Goal: Task Accomplishment & Management: Use online tool/utility

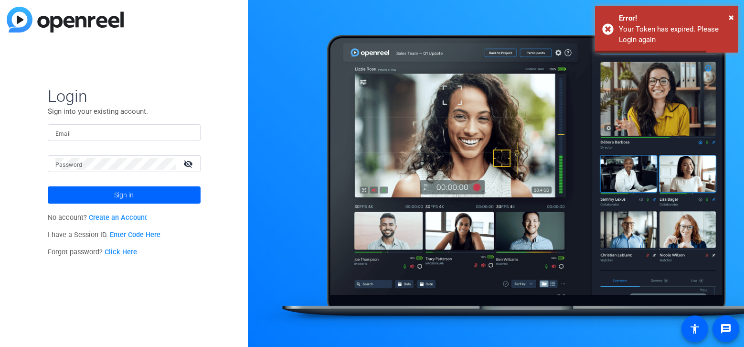
click at [175, 134] on input "Email" at bounding box center [124, 132] width 138 height 11
type input "[PERSON_NAME][EMAIL_ADDRESS][PERSON_NAME][DOMAIN_NAME]"
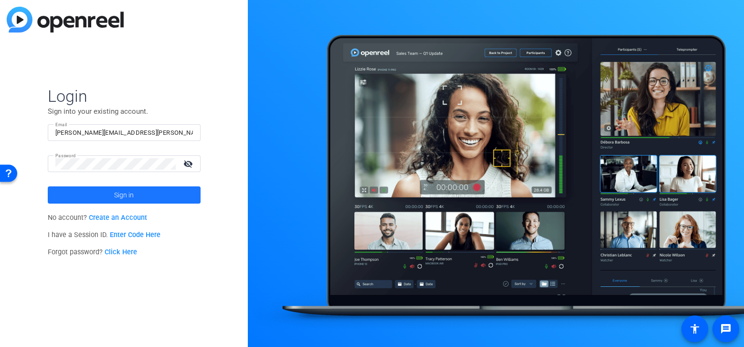
click at [138, 203] on span at bounding box center [124, 194] width 153 height 23
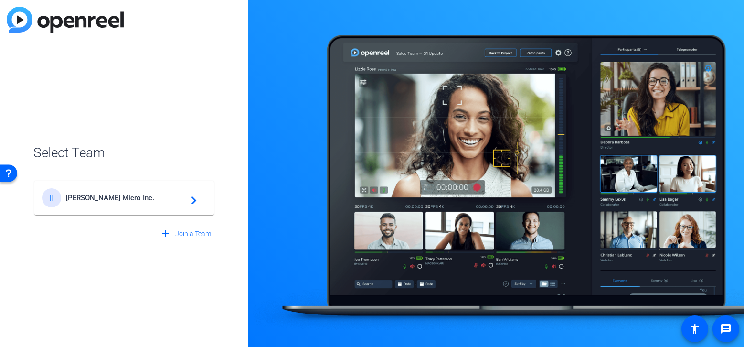
click at [147, 206] on div "II [PERSON_NAME] Micro Inc. navigate_next" at bounding box center [124, 197] width 164 height 19
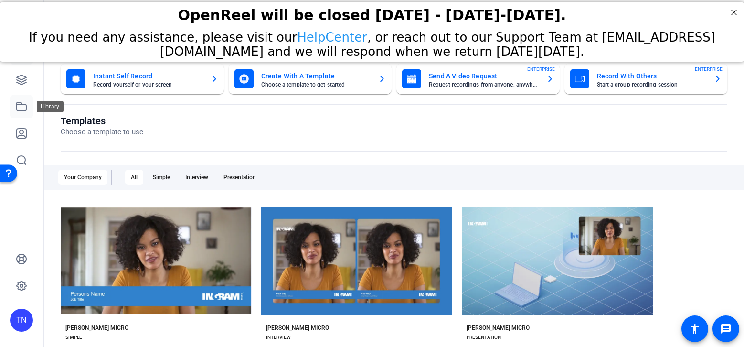
click at [23, 108] on icon at bounding box center [21, 106] width 11 height 11
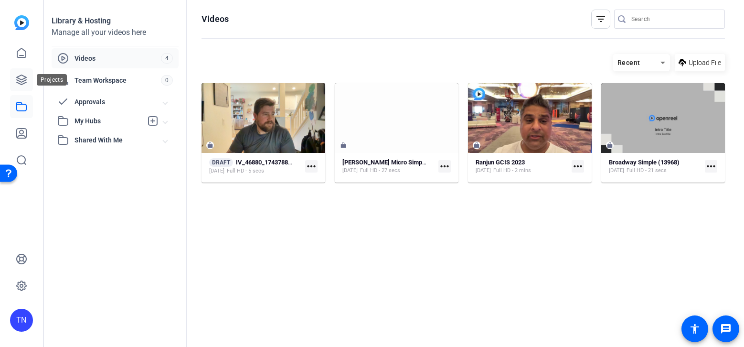
click at [25, 77] on icon at bounding box center [22, 80] width 10 height 10
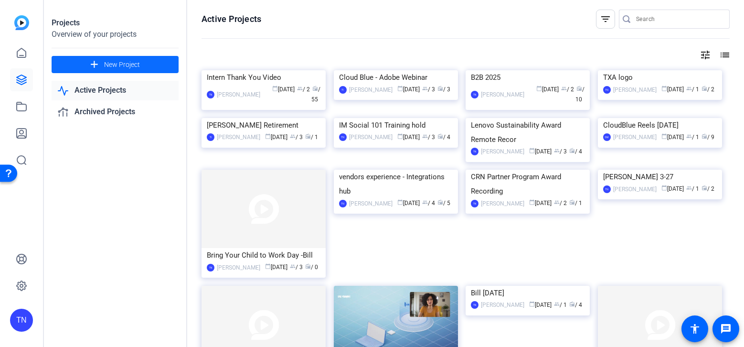
click at [122, 66] on span "New Project" at bounding box center [122, 65] width 36 height 10
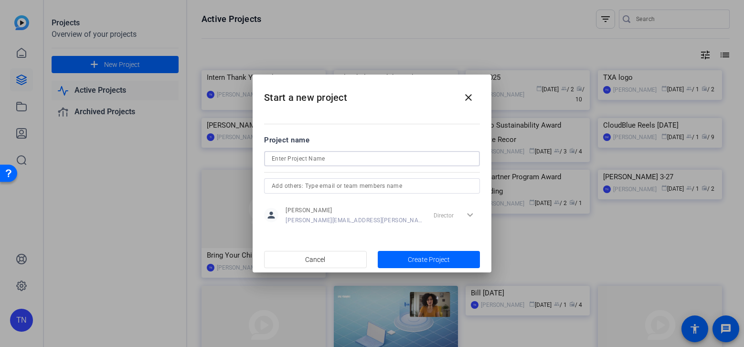
click at [420, 158] on input at bounding box center [372, 158] width 201 height 11
type input "Bill recording 8-11"
click at [438, 260] on span "Create Project" at bounding box center [429, 260] width 42 height 10
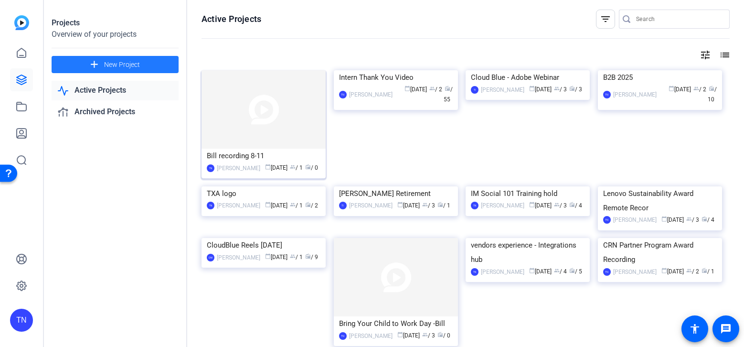
click at [243, 157] on div "Bill recording 8-11" at bounding box center [264, 156] width 114 height 14
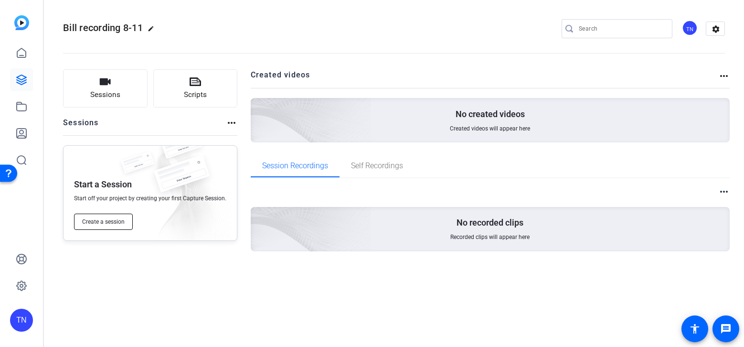
click at [113, 219] on span "Create a session" at bounding box center [103, 222] width 43 height 8
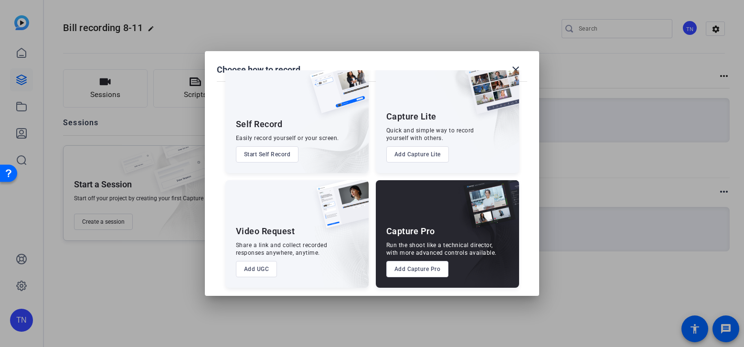
scroll to position [25, 0]
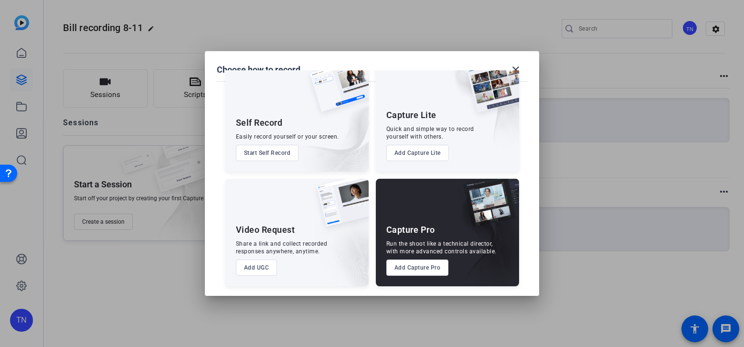
click at [407, 268] on button "Add Capture Pro" at bounding box center [418, 267] width 63 height 16
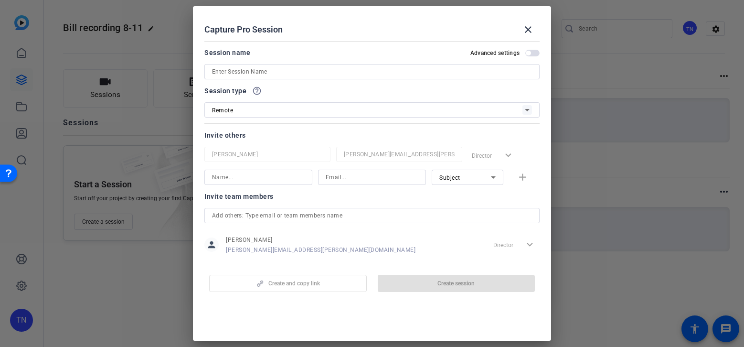
click at [303, 75] on input at bounding box center [372, 71] width 320 height 11
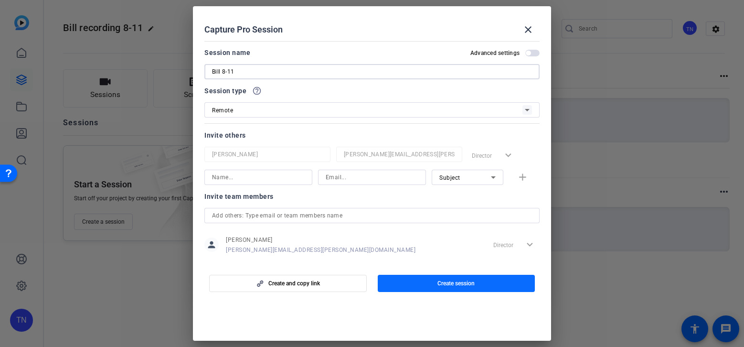
type input "Bill 8-11"
click at [436, 281] on span "button" at bounding box center [457, 283] width 158 height 23
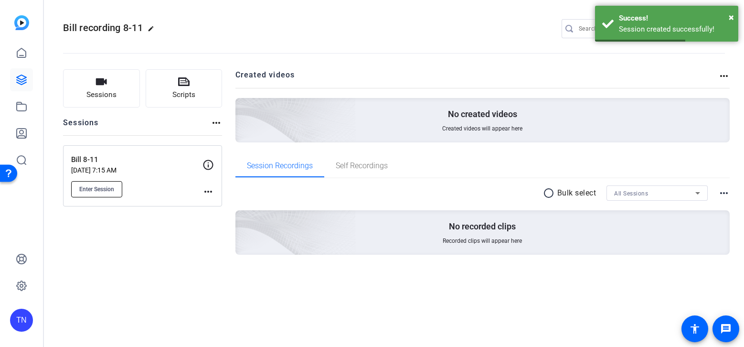
click at [111, 189] on span "Enter Session" at bounding box center [96, 189] width 35 height 8
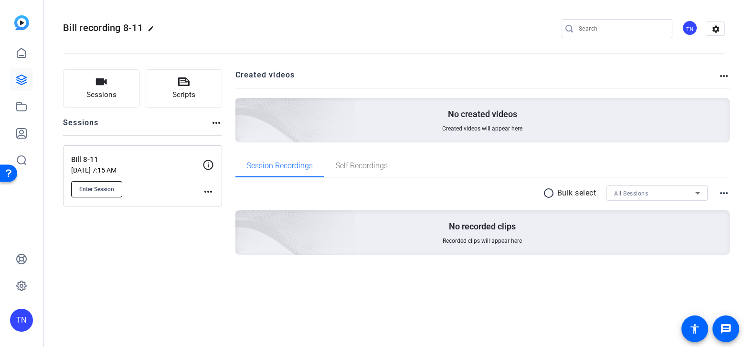
click at [88, 189] on span "Enter Session" at bounding box center [96, 189] width 35 height 8
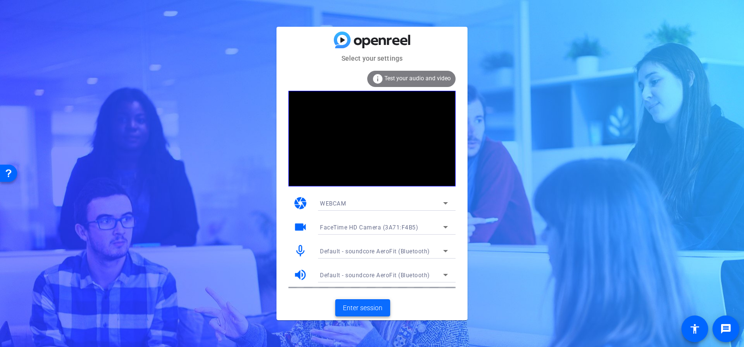
click at [364, 305] on span "Enter session" at bounding box center [363, 308] width 40 height 10
click at [356, 308] on span "Enter session" at bounding box center [363, 308] width 40 height 10
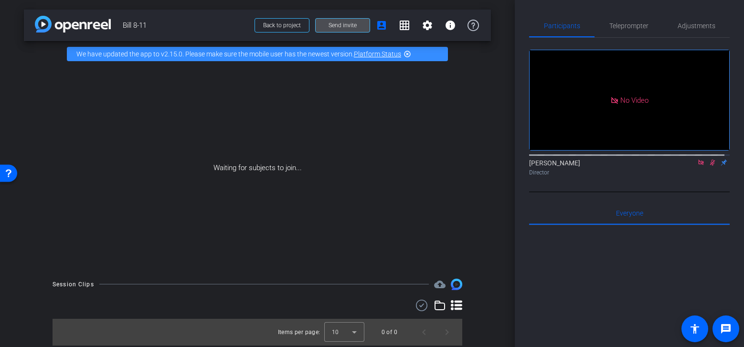
click at [325, 30] on span at bounding box center [343, 25] width 54 height 23
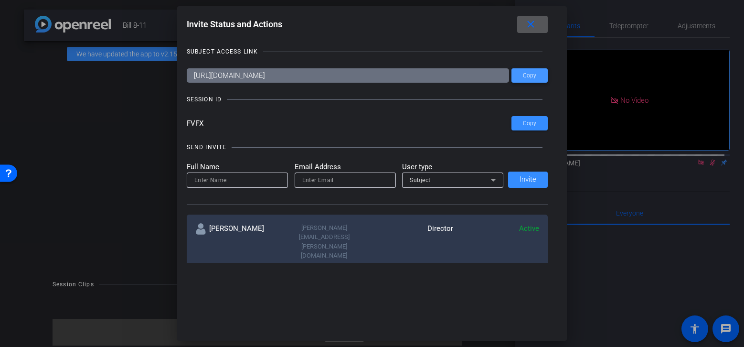
click at [530, 75] on span "Copy" at bounding box center [529, 75] width 13 height 7
click at [540, 24] on span at bounding box center [532, 24] width 31 height 23
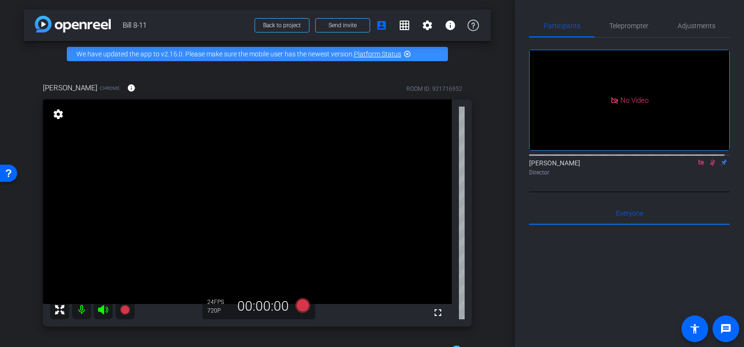
click at [709, 166] on icon at bounding box center [713, 162] width 8 height 7
click at [625, 23] on span "Teleprompter" at bounding box center [629, 25] width 39 height 7
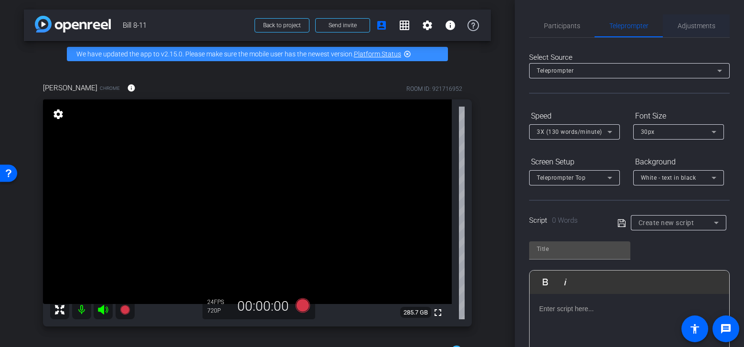
click at [690, 28] on span "Adjustments" at bounding box center [697, 25] width 38 height 7
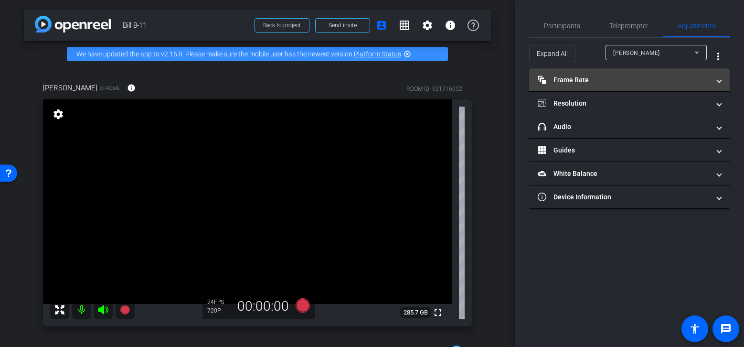
click at [646, 77] on mat-panel-title "Frame Rate Frame Rate" at bounding box center [624, 80] width 172 height 10
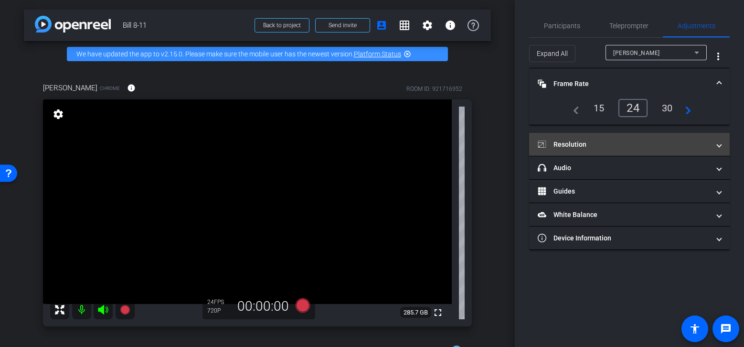
click at [647, 146] on mat-panel-title "Resolution" at bounding box center [624, 145] width 172 height 10
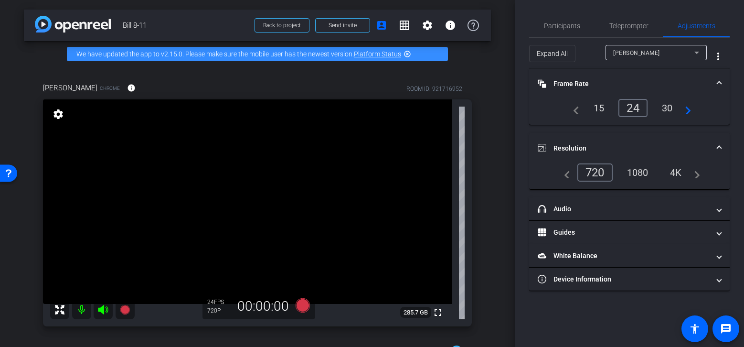
click at [640, 181] on div "navigate_before 720 1080 4K navigate_next" at bounding box center [629, 172] width 141 height 18
click at [642, 175] on div "1080" at bounding box center [638, 172] width 36 height 16
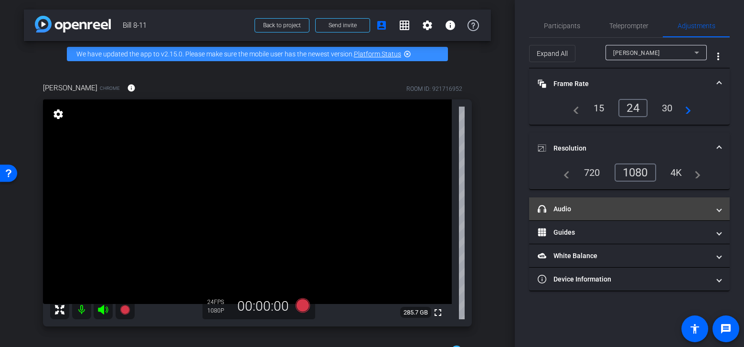
click at [666, 211] on mat-panel-title "headphone icon Audio" at bounding box center [624, 209] width 172 height 10
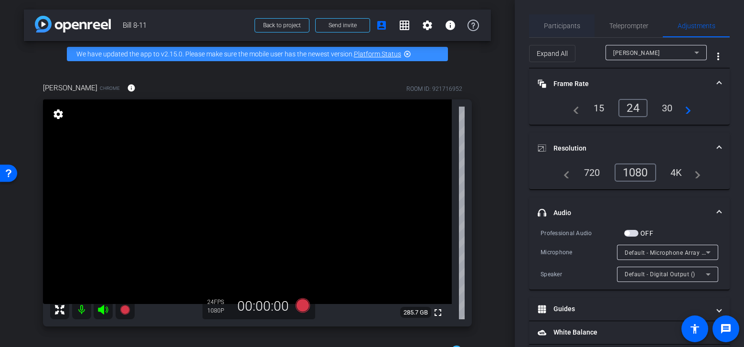
click at [563, 22] on span "Participants" at bounding box center [562, 25] width 36 height 7
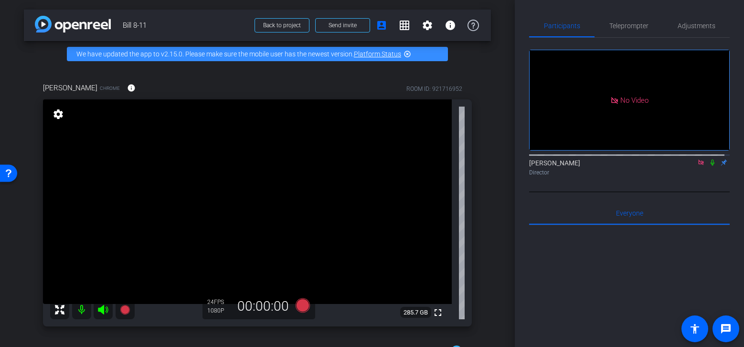
click at [709, 159] on icon at bounding box center [713, 162] width 8 height 7
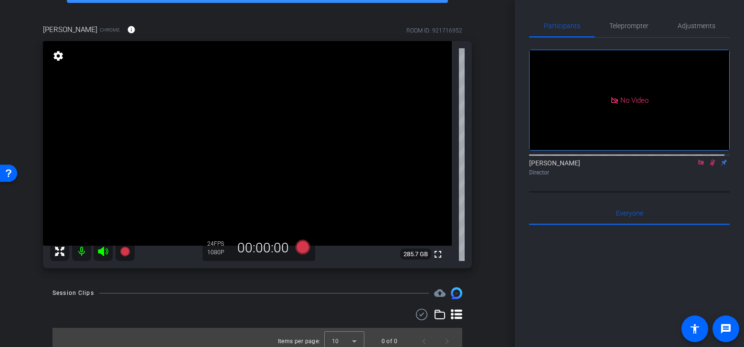
scroll to position [66, 0]
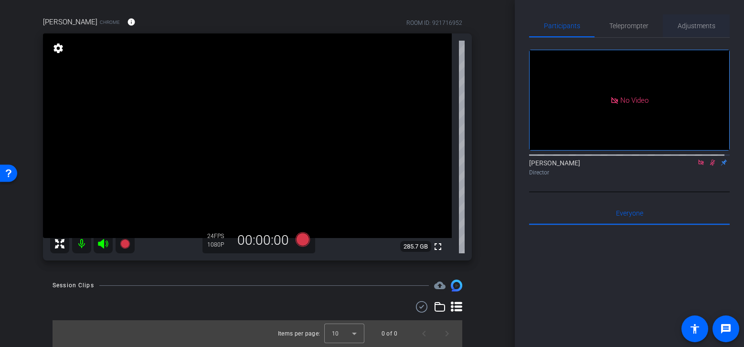
click at [682, 25] on span "Adjustments" at bounding box center [697, 25] width 38 height 7
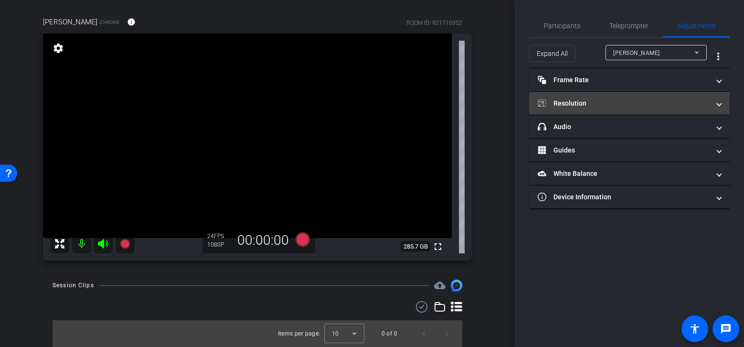
click at [680, 102] on mat-panel-title "Resolution" at bounding box center [624, 103] width 172 height 10
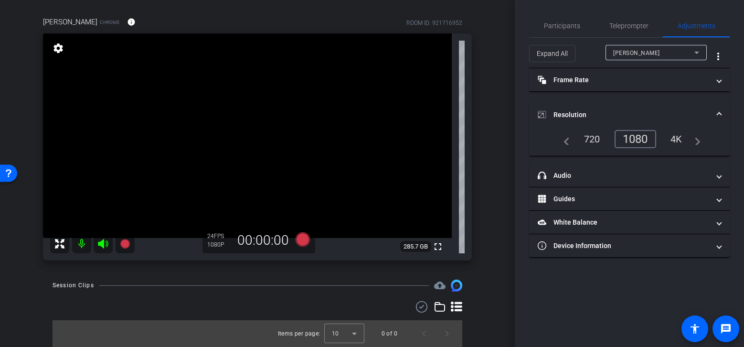
click at [679, 141] on div "4K" at bounding box center [677, 139] width 26 height 16
click at [569, 28] on span "Participants" at bounding box center [562, 25] width 36 height 7
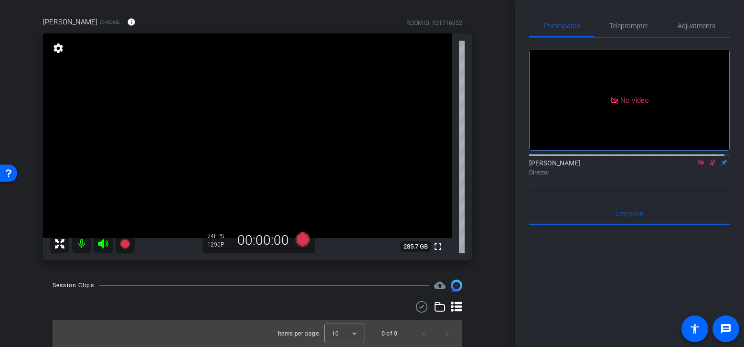
click at [710, 160] on icon at bounding box center [713, 162] width 8 height 7
click at [711, 161] on icon at bounding box center [713, 163] width 4 height 6
click at [711, 162] on icon at bounding box center [713, 163] width 5 height 6
click at [301, 240] on icon at bounding box center [303, 239] width 14 height 14
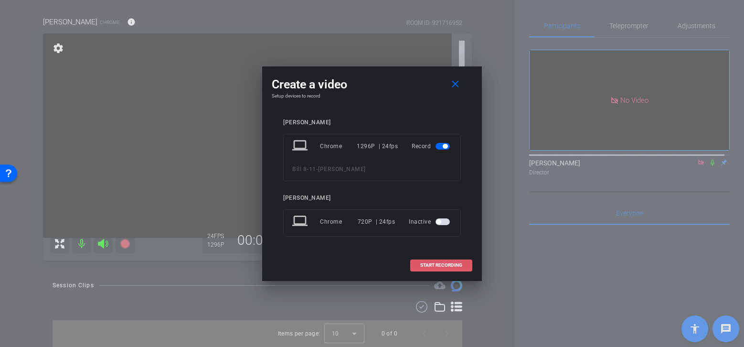
click at [455, 261] on span at bounding box center [441, 265] width 61 height 23
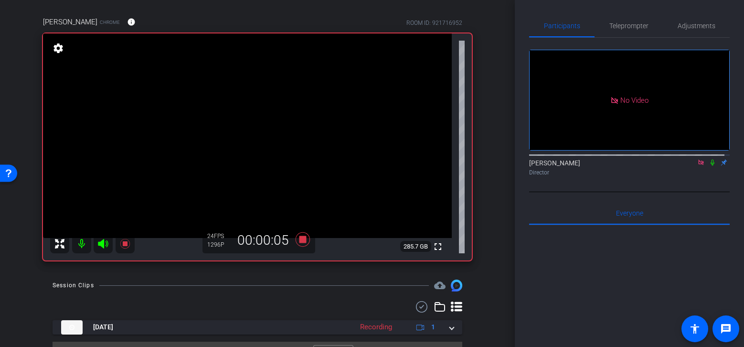
click at [709, 162] on icon at bounding box center [713, 162] width 8 height 7
click at [298, 241] on icon at bounding box center [303, 239] width 14 height 14
click at [709, 162] on icon at bounding box center [713, 162] width 8 height 7
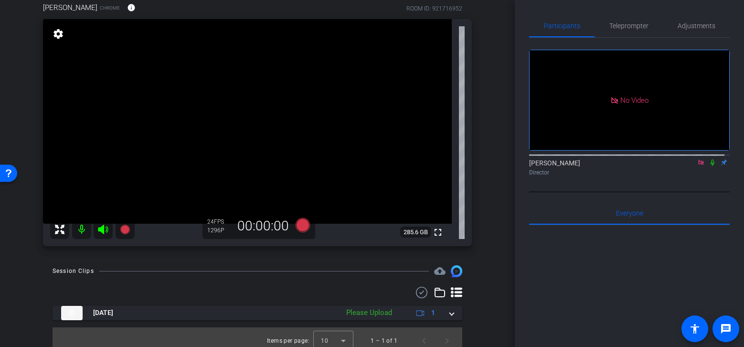
scroll to position [87, 0]
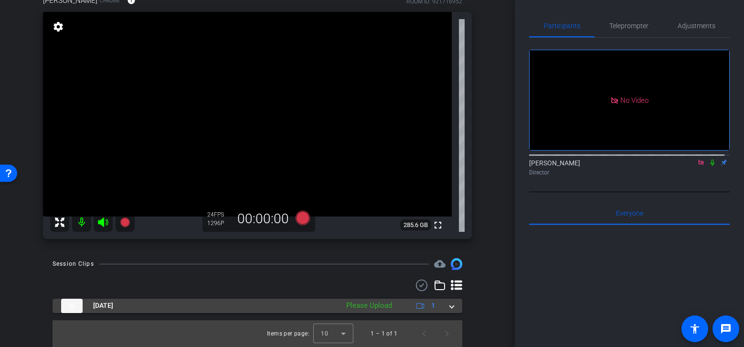
click at [451, 311] on mat-expansion-panel-header "Aug 11, 2025 Please Upload 1" at bounding box center [258, 306] width 410 height 14
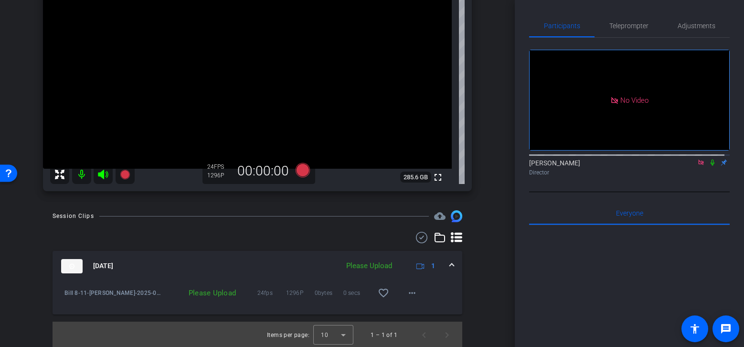
scroll to position [135, 0]
click at [711, 162] on icon at bounding box center [713, 162] width 8 height 7
click at [709, 161] on icon at bounding box center [713, 162] width 8 height 7
click at [711, 162] on icon at bounding box center [713, 163] width 4 height 6
click at [711, 161] on icon at bounding box center [713, 163] width 5 height 6
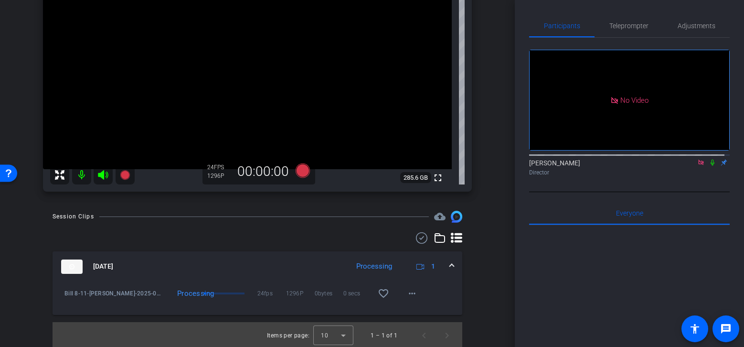
click at [711, 161] on icon at bounding box center [713, 163] width 4 height 6
click at [64, 299] on mat-icon "play_circle_outline" at bounding box center [65, 296] width 10 height 10
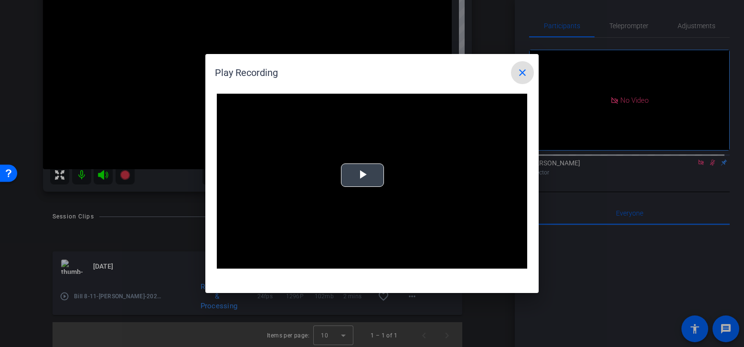
click at [363, 175] on span "Video Player" at bounding box center [363, 175] width 0 height 0
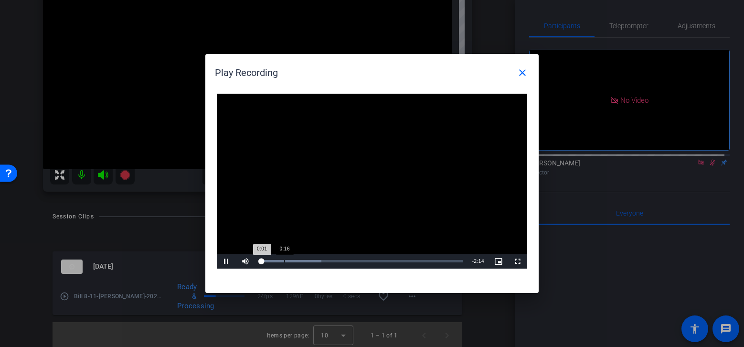
click at [284, 262] on div "Loaded : 30.49% 0:16 0:01" at bounding box center [361, 261] width 203 height 2
drag, startPoint x: 525, startPoint y: 75, endPoint x: 553, endPoint y: 94, distance: 33.5
click at [524, 75] on mat-icon "close" at bounding box center [522, 72] width 11 height 11
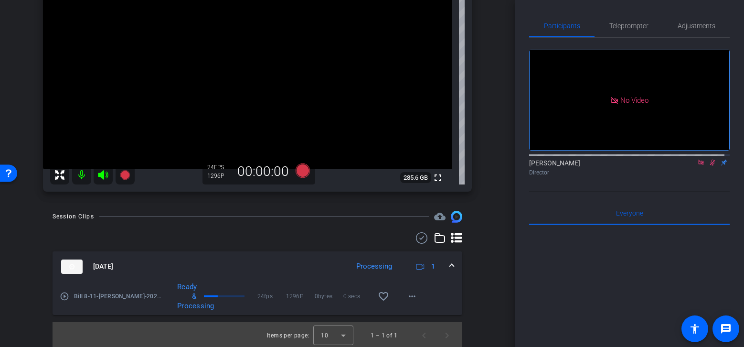
click at [710, 162] on icon at bounding box center [713, 162] width 8 height 7
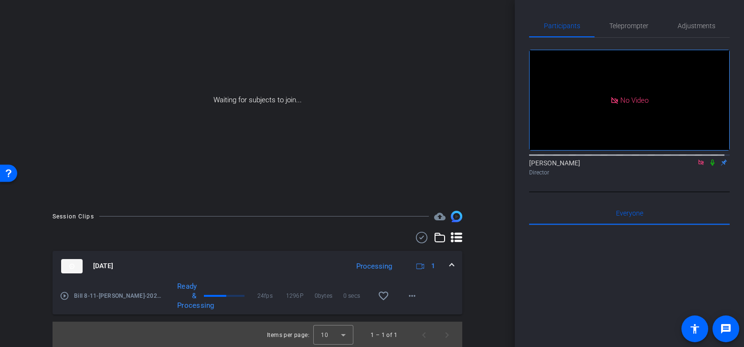
click at [710, 159] on icon at bounding box center [713, 162] width 8 height 7
click at [412, 297] on mat-icon "more_horiz" at bounding box center [412, 295] width 11 height 11
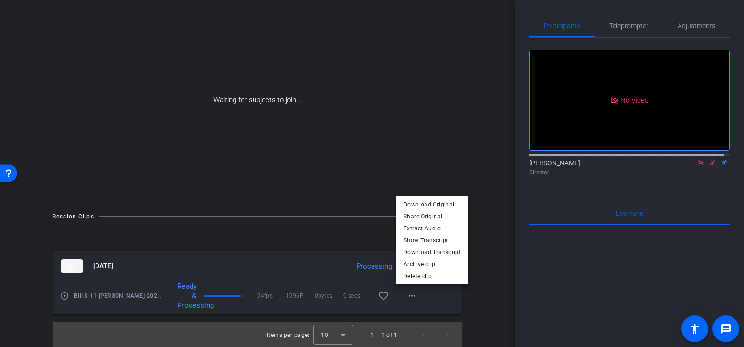
click at [506, 302] on div at bounding box center [372, 173] width 744 height 347
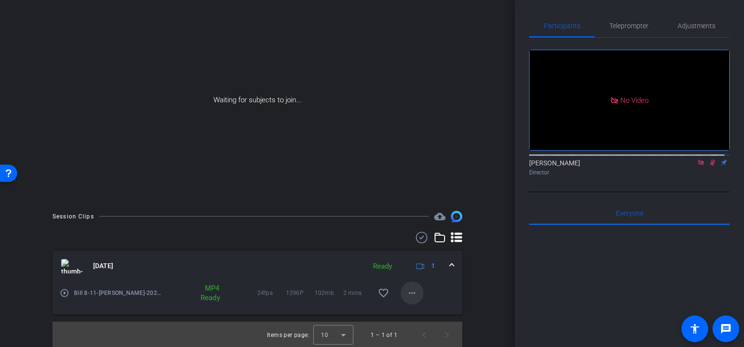
click at [401, 294] on span at bounding box center [412, 292] width 23 height 23
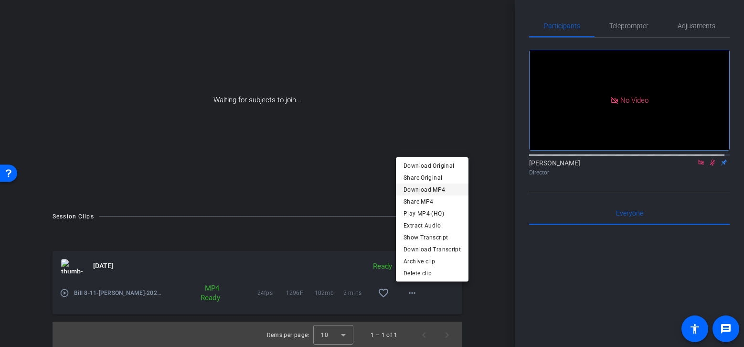
click at [442, 188] on span "Download MP4" at bounding box center [432, 188] width 57 height 11
